Goal: Navigation & Orientation: Find specific page/section

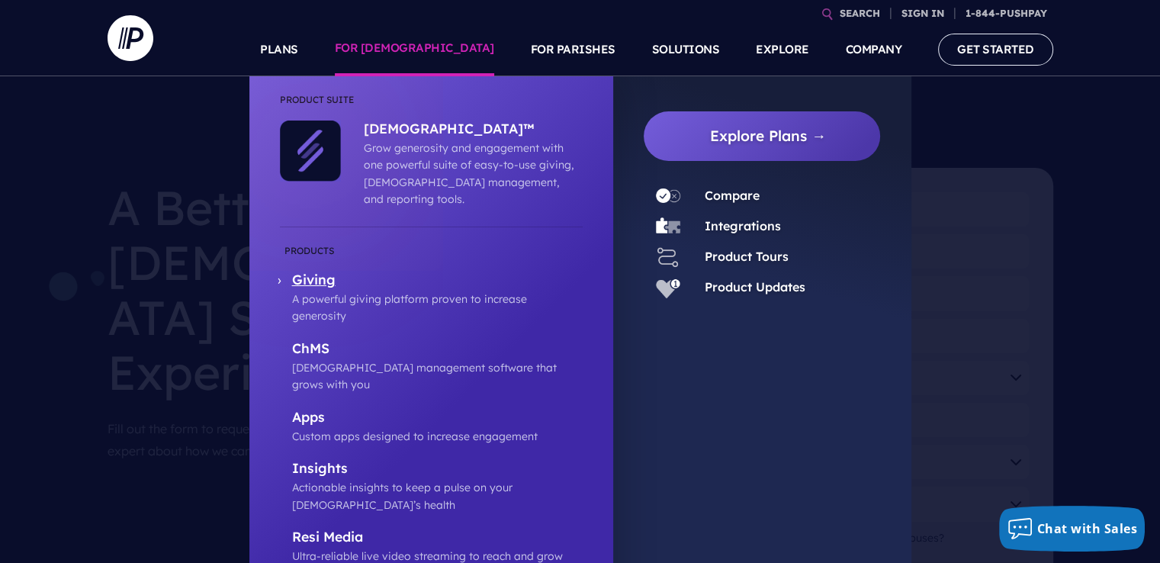
click at [327, 272] on p "Giving" at bounding box center [437, 281] width 291 height 19
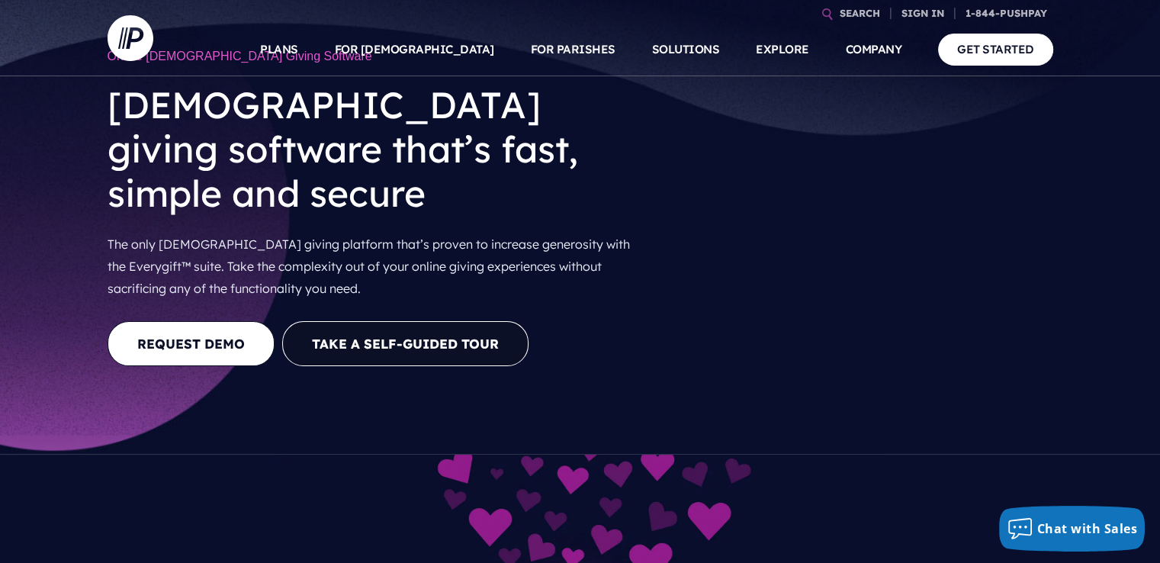
scroll to position [14, 0]
